Goal: Transaction & Acquisition: Purchase product/service

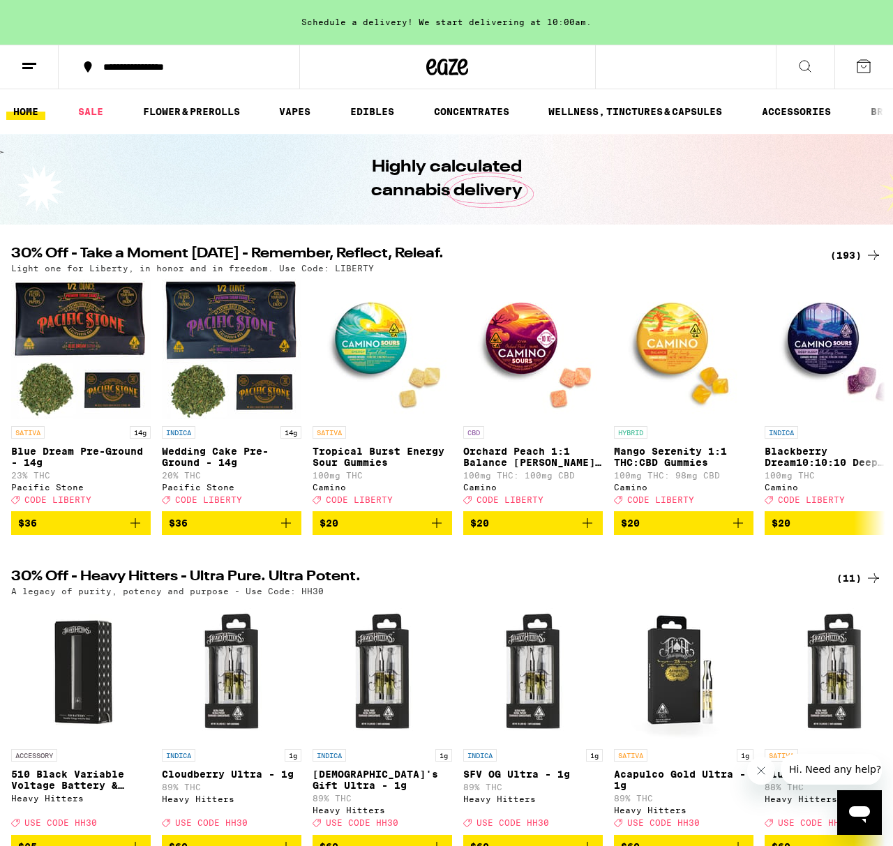
click at [670, 21] on div "Schedule a delivery! We start delivering at 10:00am." at bounding box center [446, 22] width 893 height 45
